Goal: Task Accomplishment & Management: Manage account settings

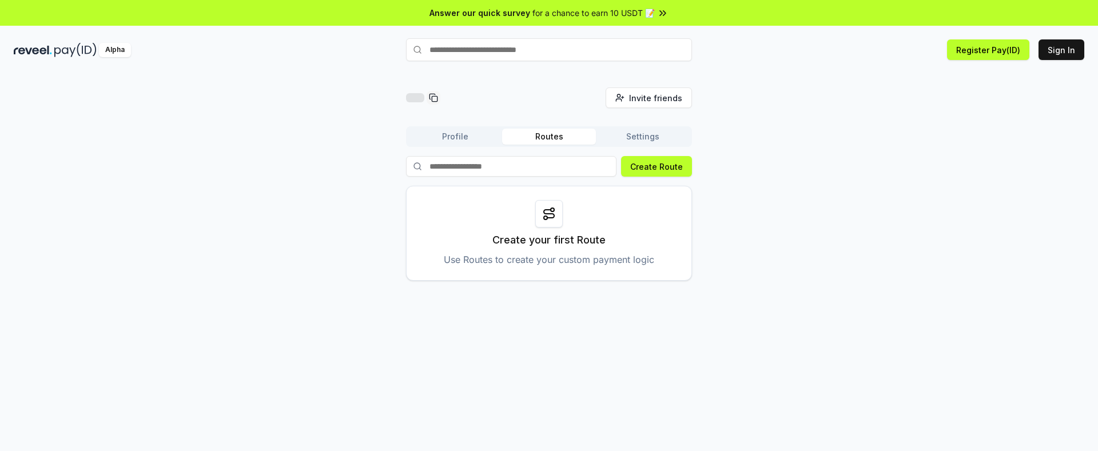
click at [438, 138] on button "Profile" at bounding box center [455, 137] width 94 height 16
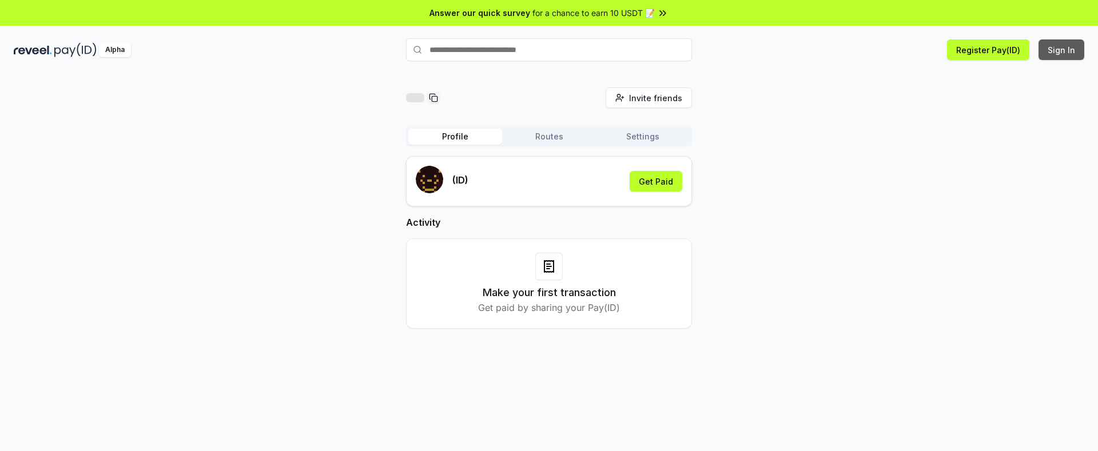
click at [1058, 55] on button "Sign In" at bounding box center [1062, 49] width 46 height 21
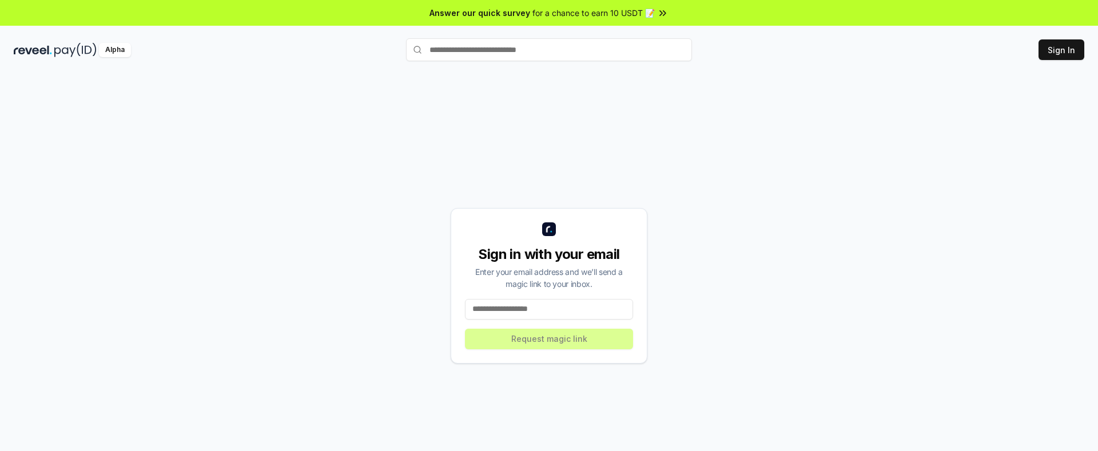
click at [565, 302] on input at bounding box center [549, 309] width 168 height 21
click at [561, 307] on input at bounding box center [549, 309] width 168 height 21
paste input "**********"
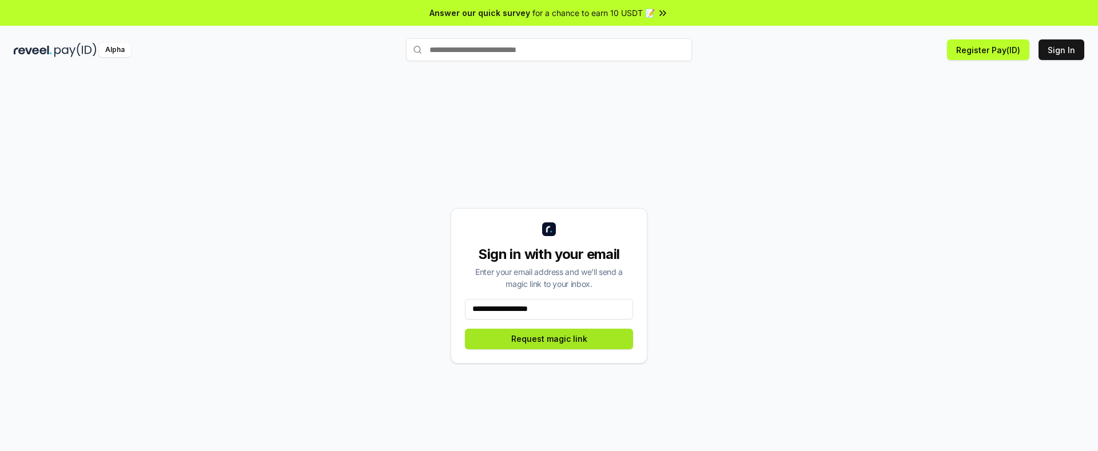
type input "**********"
click at [577, 343] on button "Request magic link" at bounding box center [549, 339] width 168 height 21
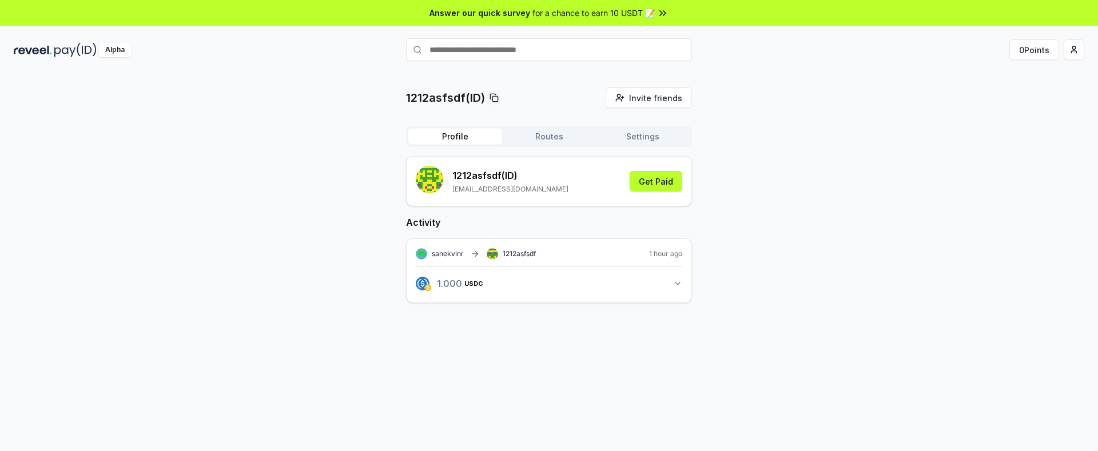
click at [679, 289] on button "1.000 USDC 1 USDC" at bounding box center [549, 283] width 267 height 19
click at [536, 135] on button "Routes" at bounding box center [549, 137] width 94 height 16
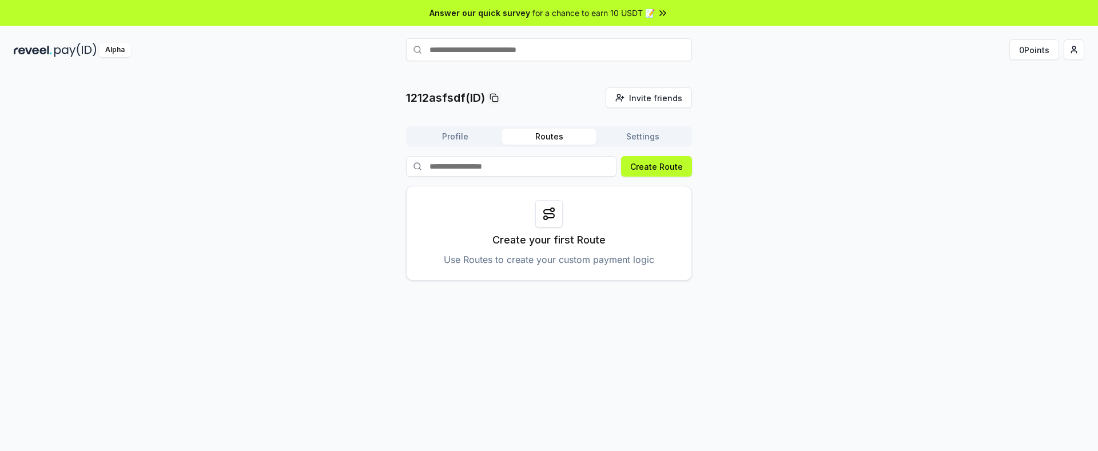
click at [629, 141] on button "Settings" at bounding box center [643, 137] width 94 height 16
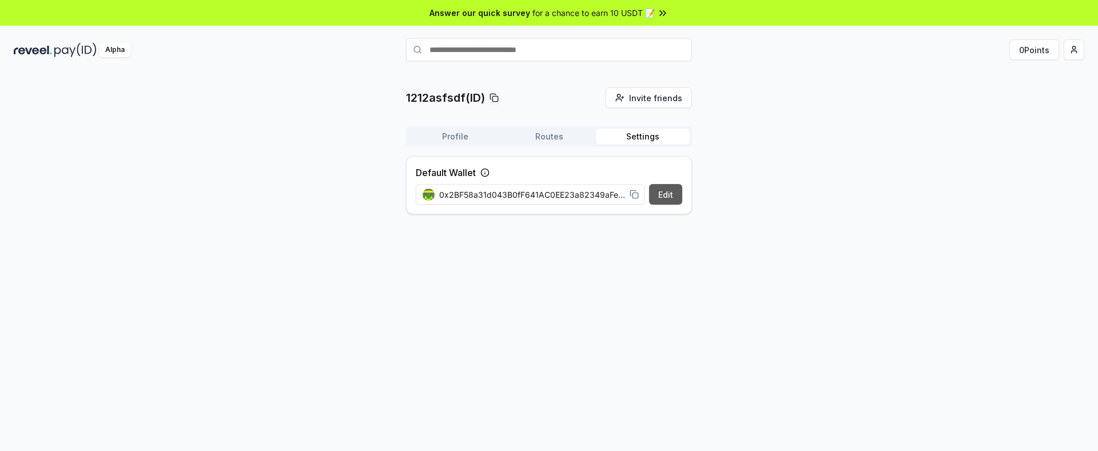
click at [654, 196] on button "Edit" at bounding box center [665, 194] width 33 height 21
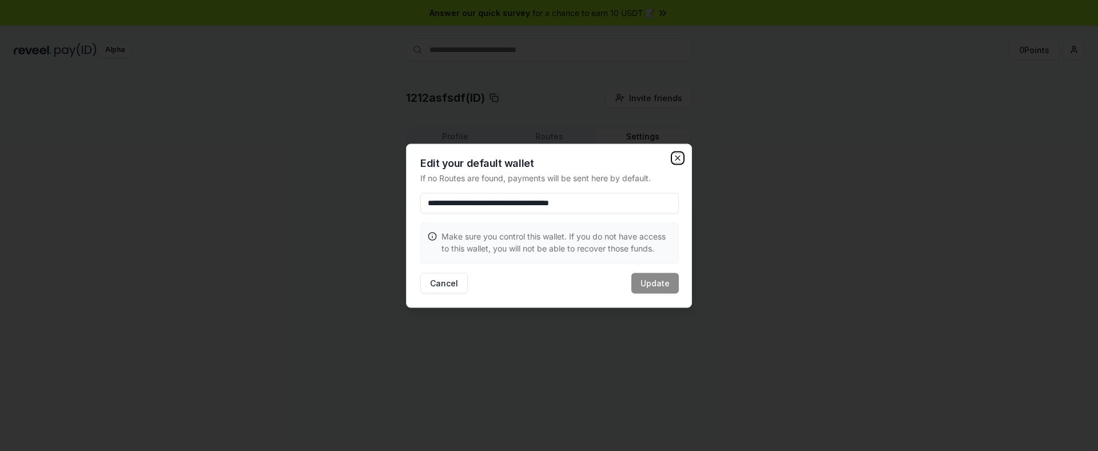
click at [681, 157] on icon "button" at bounding box center [677, 157] width 9 height 9
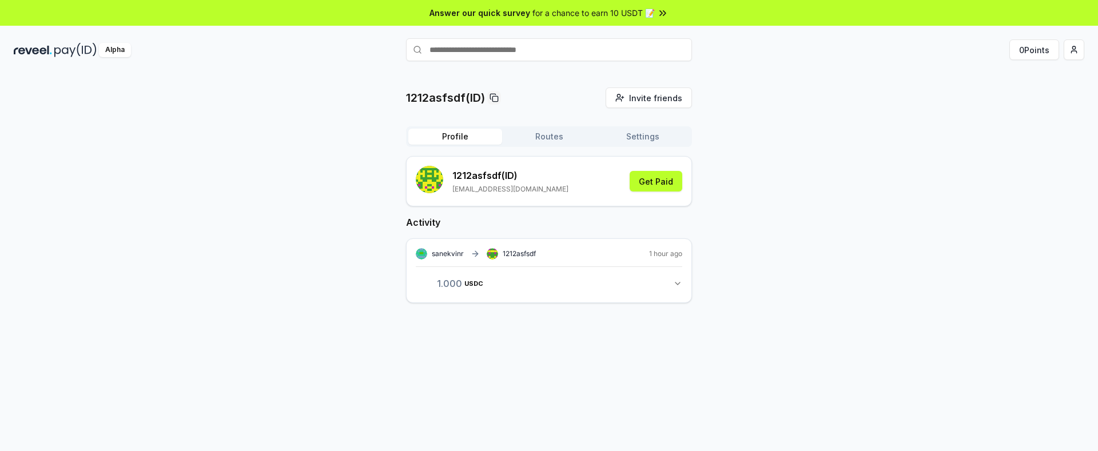
click at [440, 134] on button "Profile" at bounding box center [455, 137] width 94 height 16
click at [454, 279] on span "1 USDC" at bounding box center [455, 283] width 37 height 9
click at [681, 285] on icon "button" at bounding box center [677, 283] width 9 height 9
click at [498, 325] on icon at bounding box center [499, 327] width 9 height 9
click at [1071, 52] on html "Answer our quick survey for a chance to earn 10 USDT 📝 Alpha 0 Points 1212asfsd…" at bounding box center [549, 225] width 1098 height 451
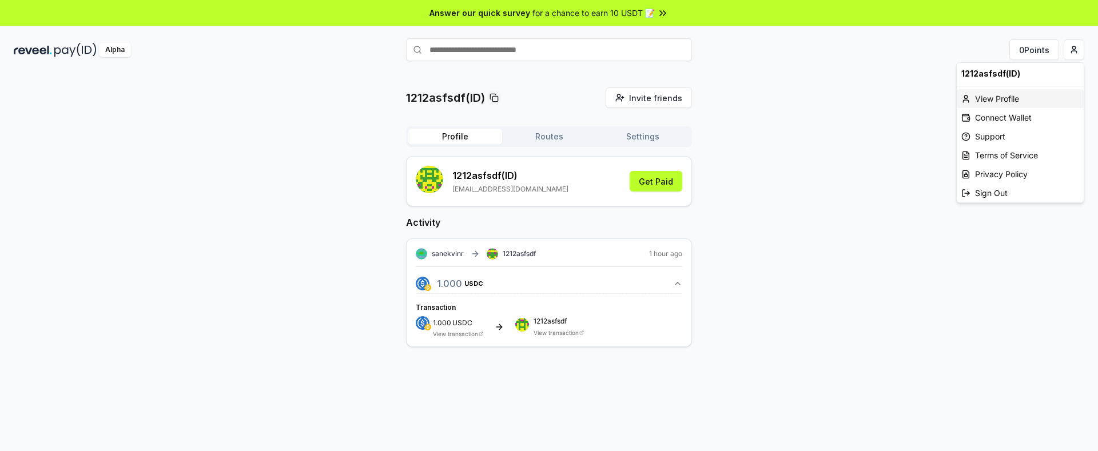
click at [1013, 102] on div "View Profile" at bounding box center [1020, 98] width 127 height 19
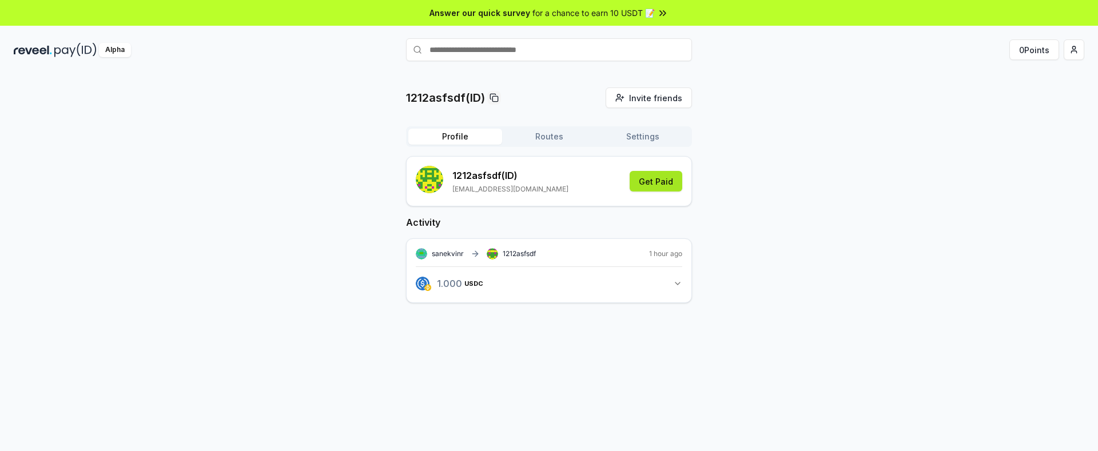
click at [661, 185] on button "Get Paid" at bounding box center [656, 181] width 53 height 21
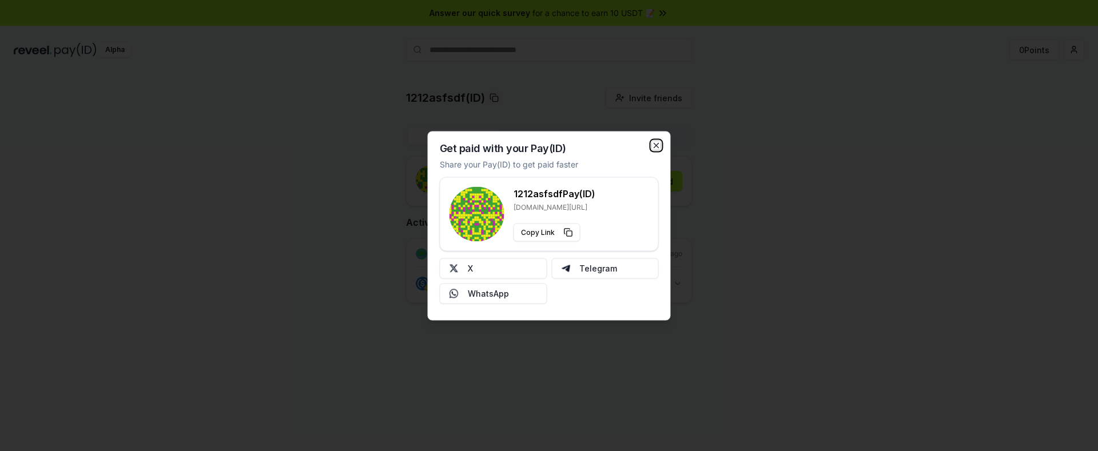
click at [657, 148] on icon "button" at bounding box center [656, 145] width 9 height 9
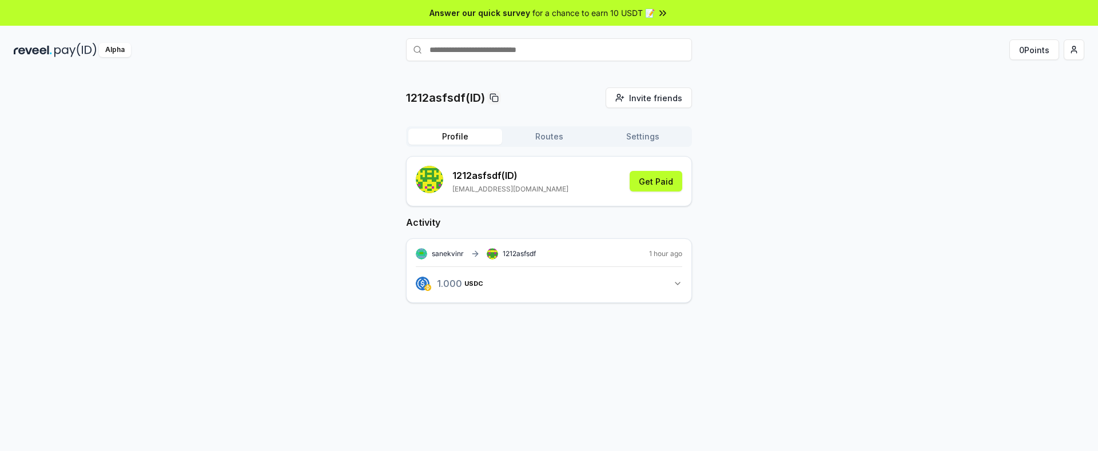
click at [650, 142] on button "Settings" at bounding box center [643, 137] width 94 height 16
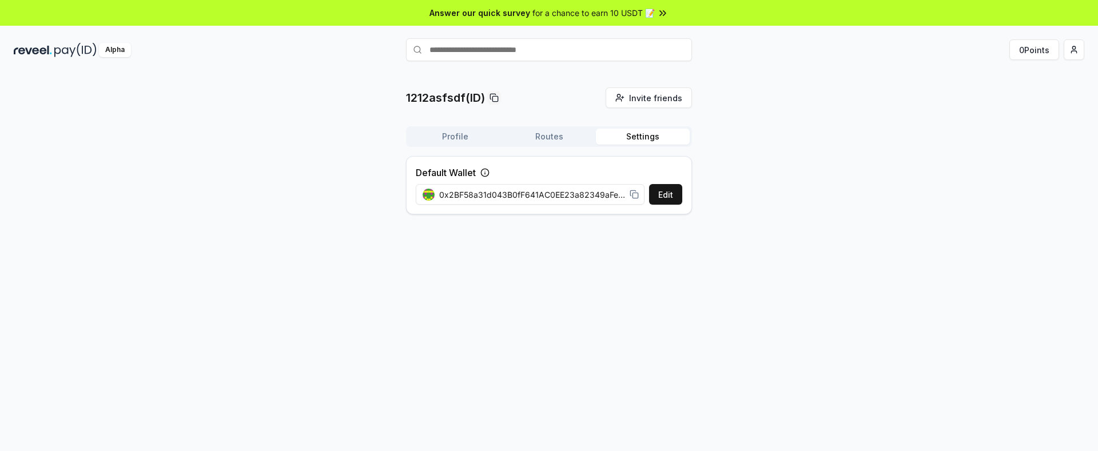
click at [442, 125] on div "1212asfsdf(ID) Invite friends Invite Profile Routes Settings Default Wallet Edi…" at bounding box center [549, 156] width 286 height 136
click at [452, 134] on button "Profile" at bounding box center [455, 137] width 94 height 16
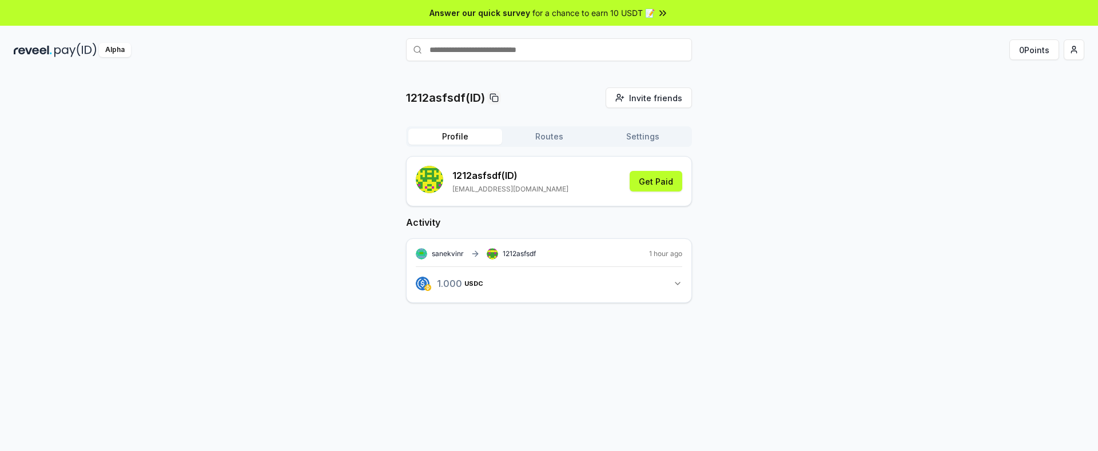
click at [433, 182] on rect "submit" at bounding box center [433, 183] width 2 height 2
click at [645, 177] on button "Get Paid" at bounding box center [656, 181] width 53 height 21
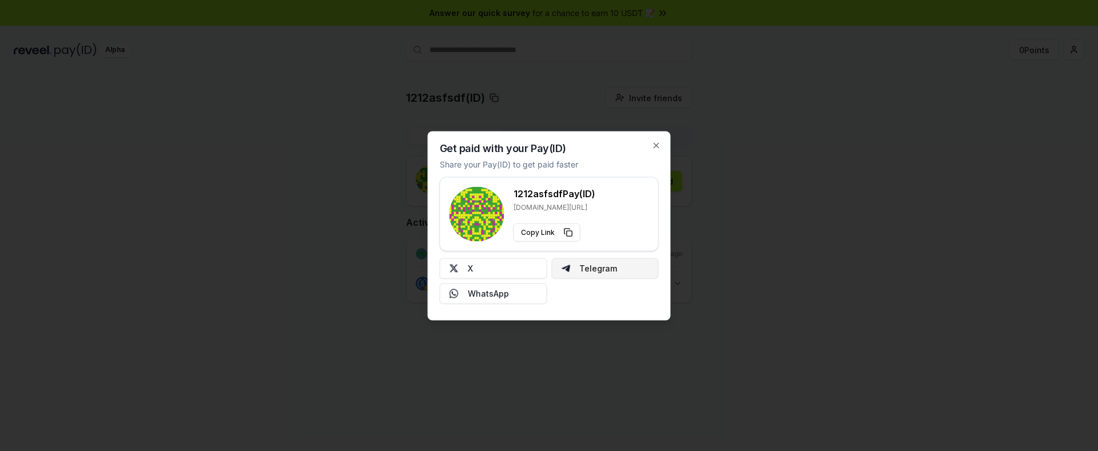
click at [595, 273] on button "Telegram" at bounding box center [605, 268] width 108 height 21
click at [653, 146] on icon "button" at bounding box center [656, 145] width 9 height 9
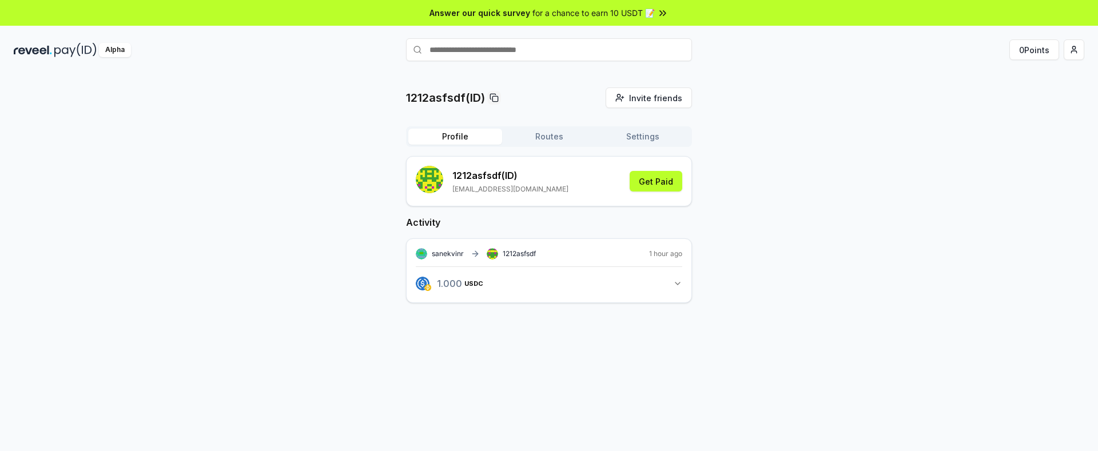
click at [557, 136] on button "Routes" at bounding box center [549, 137] width 94 height 16
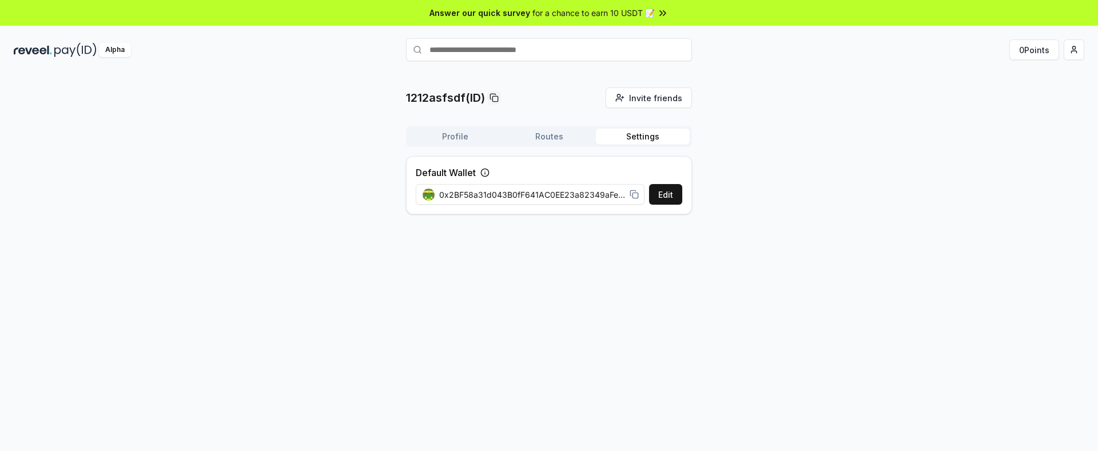
click at [639, 139] on button "Settings" at bounding box center [643, 137] width 94 height 16
click at [658, 196] on button "Edit" at bounding box center [665, 194] width 33 height 21
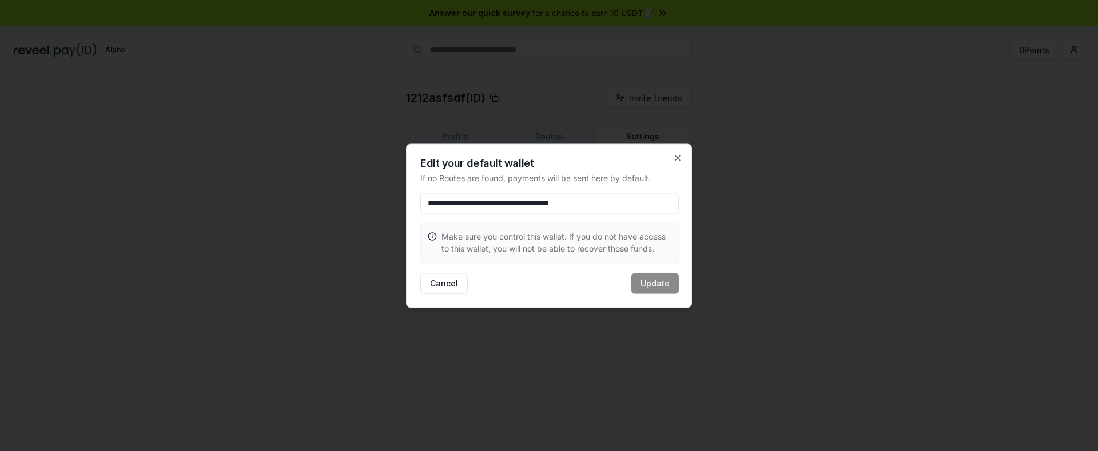
click at [575, 202] on input "**********" at bounding box center [549, 203] width 259 height 21
click at [598, 201] on input "**********" at bounding box center [549, 203] width 259 height 21
click at [677, 158] on icon "button" at bounding box center [677, 158] width 5 height 5
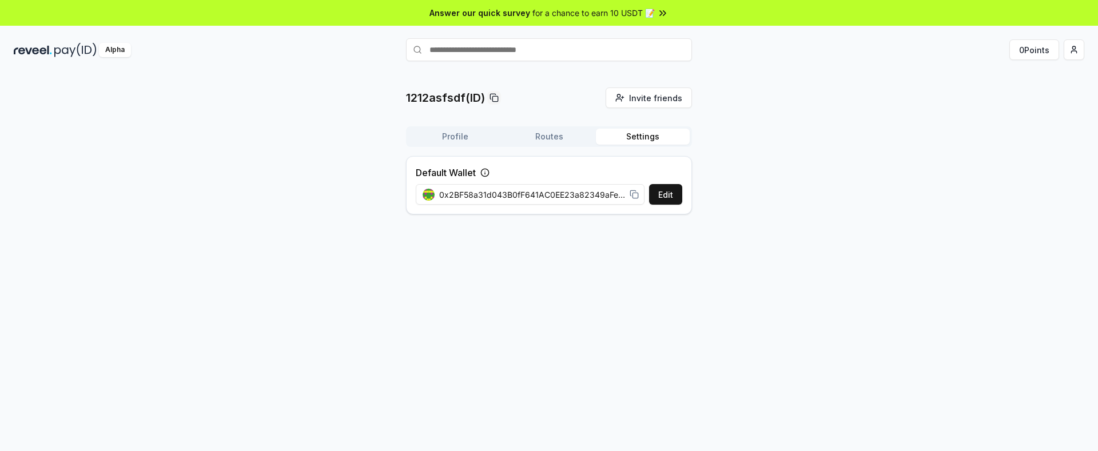
click at [889, 136] on div "1212asfsdf(ID) Invite friends Invite Profile Routes Settings Default Wallet Edi…" at bounding box center [549, 156] width 1071 height 136
click at [108, 50] on div "Alpha" at bounding box center [115, 50] width 32 height 14
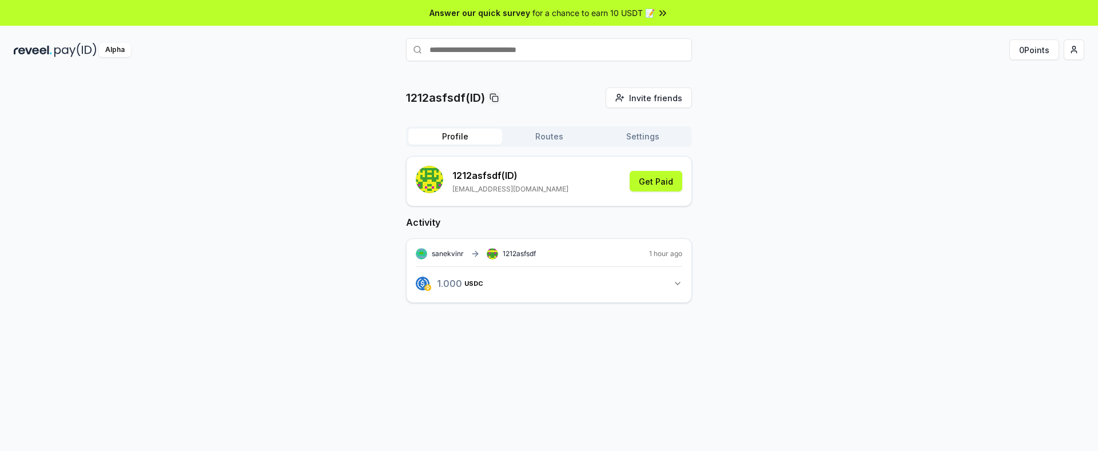
click at [518, 281] on button "1.000 USDC 1 USDC" at bounding box center [549, 283] width 267 height 19
